Goal: Task Accomplishment & Management: Use online tool/utility

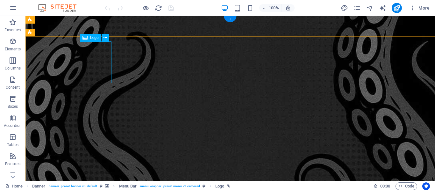
select select "px"
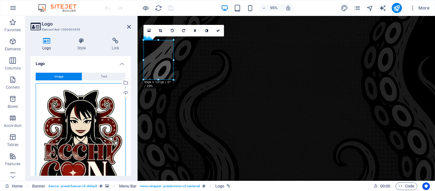
click at [84, 98] on div "Drag files here, click to choose files or select files from Files or our free s…" at bounding box center [81, 142] width 90 height 118
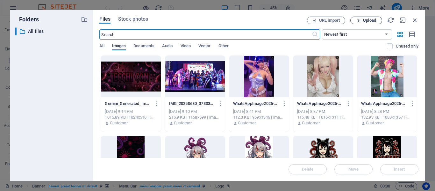
click at [364, 24] on button "Upload" at bounding box center [366, 21] width 32 height 8
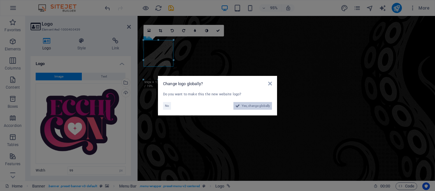
drag, startPoint x: 252, startPoint y: 105, endPoint x: 254, endPoint y: 197, distance: 92.3
click at [252, 105] on span "Yes, change globally" at bounding box center [256, 106] width 28 height 8
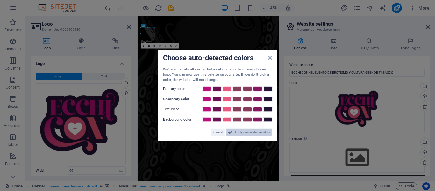
click at [243, 134] on span "Apply new website colors" at bounding box center [252, 132] width 36 height 8
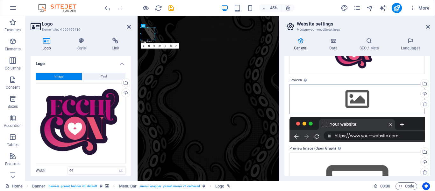
scroll to position [55, 0]
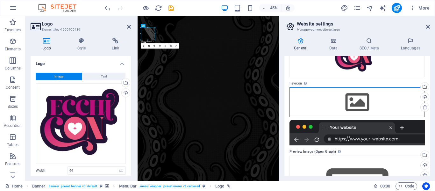
click at [356, 104] on div "Drag files here, click to choose files or select files from Files or our free s…" at bounding box center [356, 102] width 135 height 30
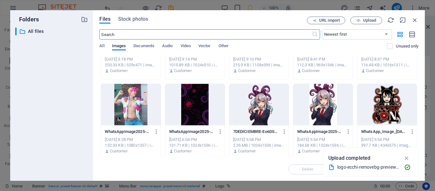
scroll to position [0, 0]
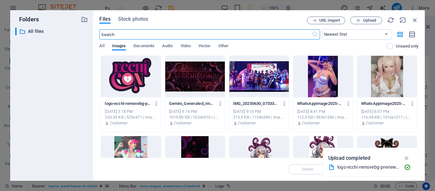
click at [128, 80] on div at bounding box center [131, 76] width 60 height 41
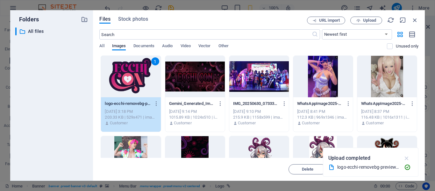
click at [406, 159] on icon "button" at bounding box center [406, 157] width 7 height 7
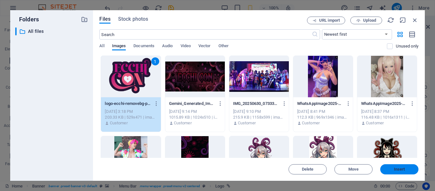
click at [400, 167] on span "Insert" at bounding box center [399, 169] width 11 height 4
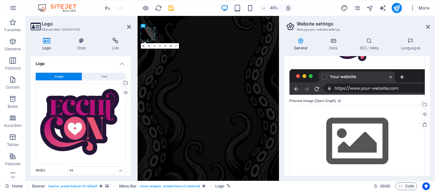
scroll to position [129, 0]
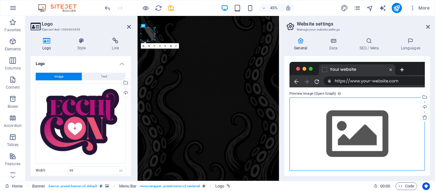
click at [369, 134] on div "Drag files here, click to choose files or select files from Files or our free s…" at bounding box center [356, 133] width 135 height 73
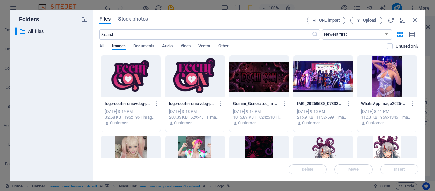
click at [134, 69] on div at bounding box center [131, 76] width 60 height 41
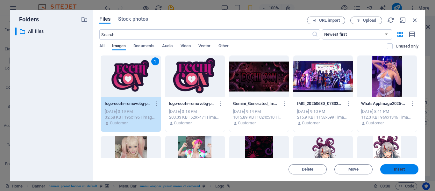
click at [396, 167] on span "Insert" at bounding box center [399, 169] width 11 height 4
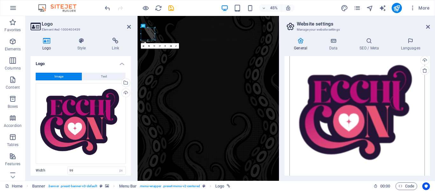
scroll to position [188, 0]
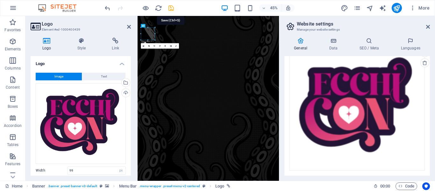
click at [170, 8] on icon "save" at bounding box center [170, 7] width 7 height 7
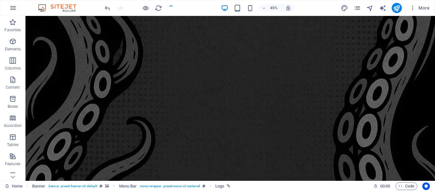
checkbox input "false"
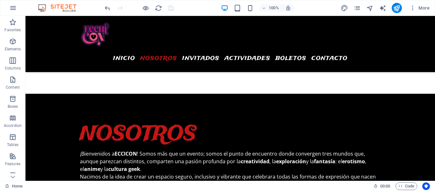
scroll to position [342, 0]
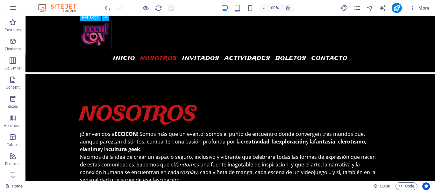
click at [98, 36] on div at bounding box center [230, 35] width 300 height 28
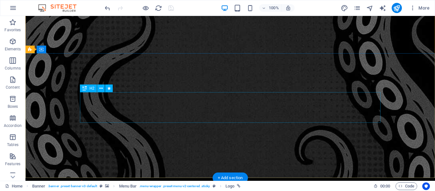
scroll to position [0, 0]
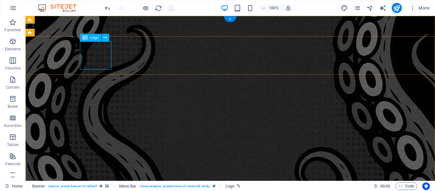
select select "px"
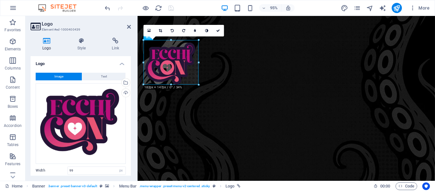
drag, startPoint x: 173, startPoint y: 66, endPoint x: 198, endPoint y: 81, distance: 29.0
type input "182"
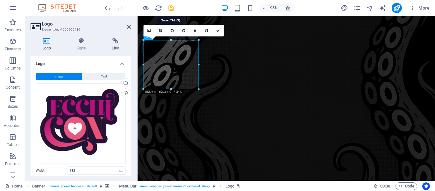
click at [170, 9] on icon "save" at bounding box center [170, 7] width 7 height 7
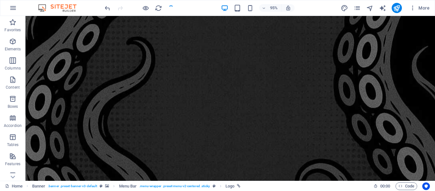
checkbox input "false"
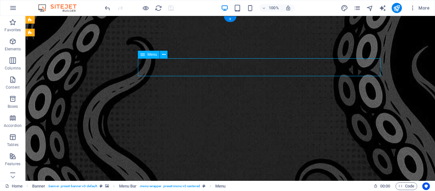
select select
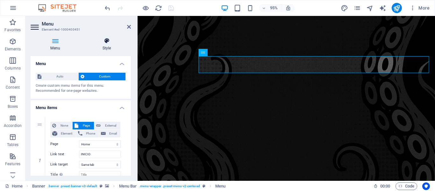
click at [103, 44] on h4 "Style" at bounding box center [106, 44] width 48 height 13
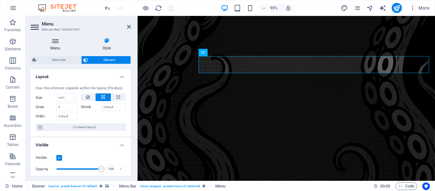
click at [57, 41] on icon at bounding box center [55, 41] width 49 height 6
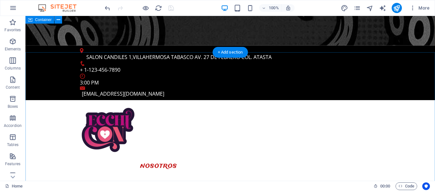
scroll to position [168, 0]
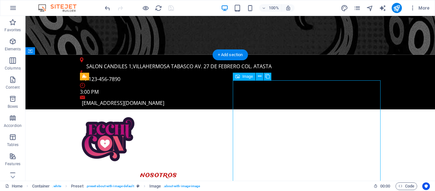
select select "%"
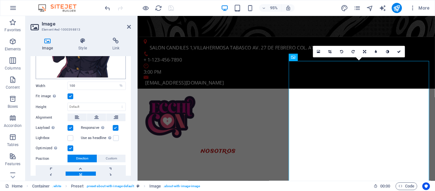
scroll to position [128, 0]
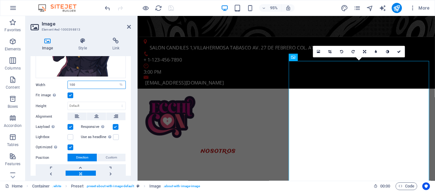
click at [94, 82] on input "100" at bounding box center [97, 85] width 58 height 8
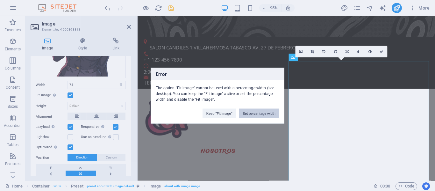
click at [263, 113] on button "Set percentage width" at bounding box center [259, 113] width 40 height 10
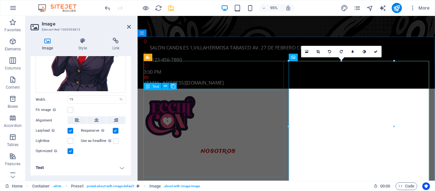
scroll to position [111, 0]
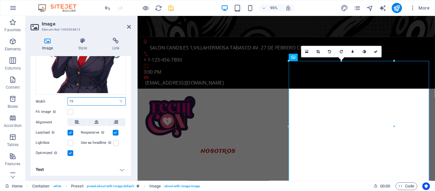
click at [83, 99] on input "75" at bounding box center [97, 101] width 58 height 8
type input "60"
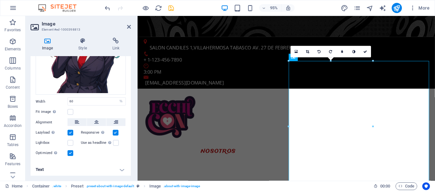
click at [91, 110] on div "Fit image Automatically fit image to a fixed width and height" at bounding box center [81, 112] width 90 height 8
click at [115, 119] on icon at bounding box center [116, 122] width 4 height 8
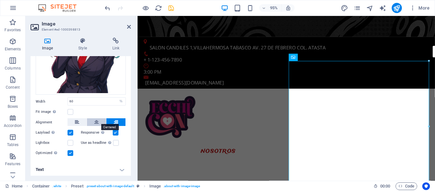
click at [95, 119] on icon at bounding box center [96, 122] width 4 height 8
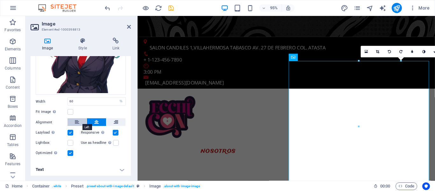
click at [79, 120] on button at bounding box center [76, 122] width 19 height 8
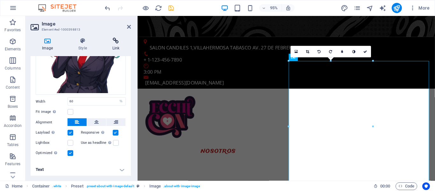
click at [128, 42] on icon at bounding box center [116, 41] width 30 height 6
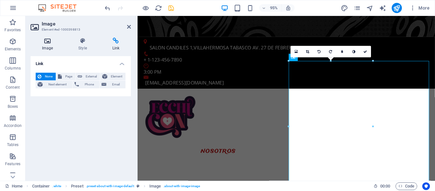
click at [50, 43] on icon at bounding box center [48, 41] width 34 height 6
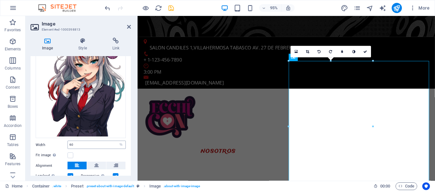
scroll to position [67, 0]
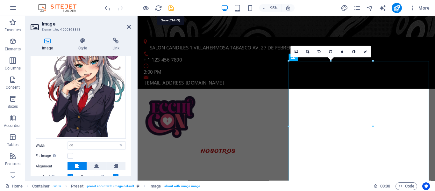
click at [171, 8] on icon "save" at bounding box center [170, 7] width 7 height 7
checkbox input "false"
